Goal: Find contact information: Find contact information

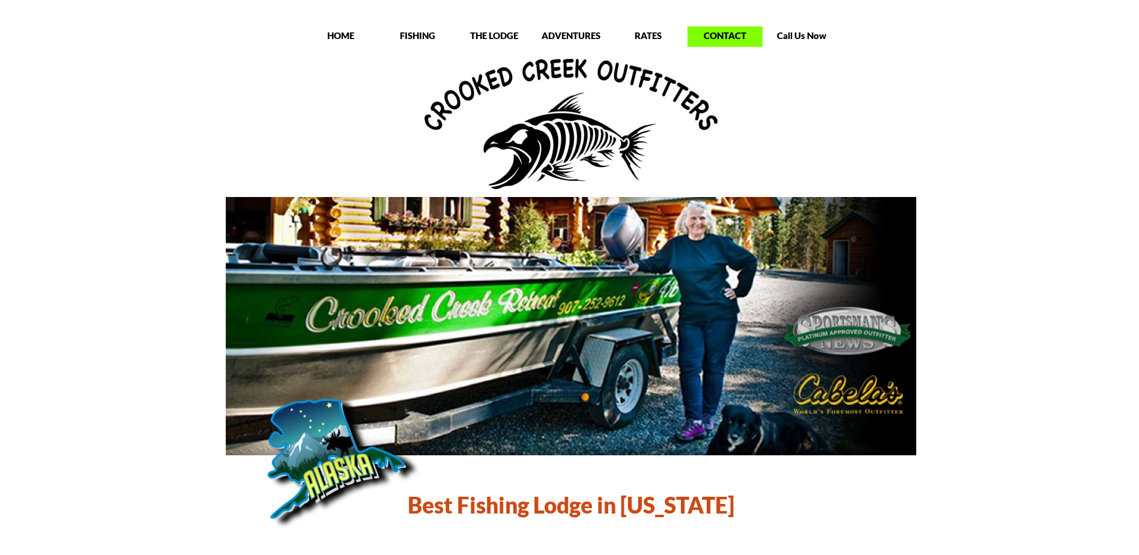
click at [709, 33] on p "CONTACT" at bounding box center [725, 35] width 75 height 12
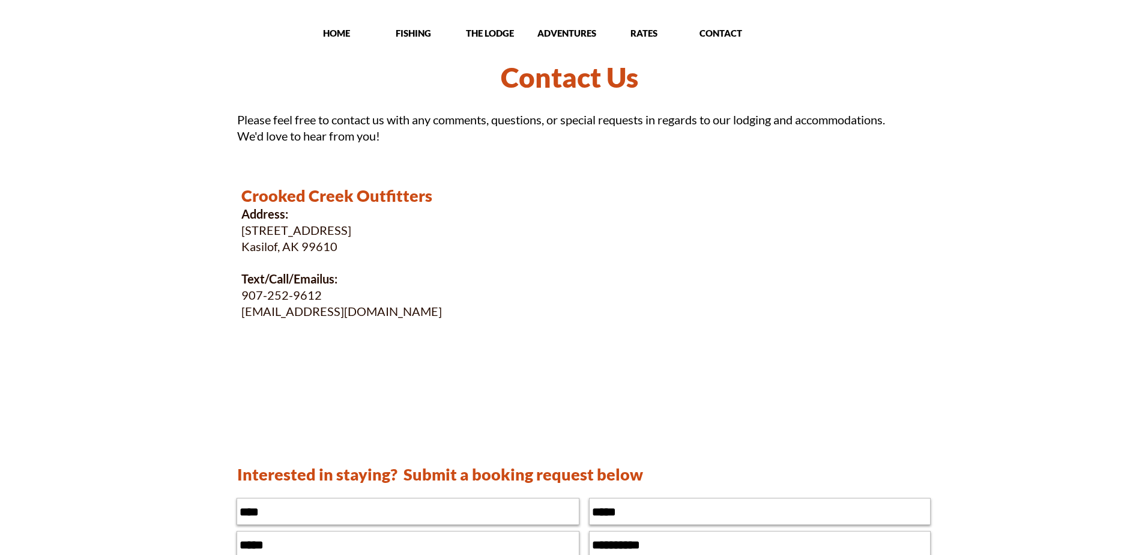
click at [674, 33] on p "RATES" at bounding box center [644, 33] width 75 height 12
